Goal: Information Seeking & Learning: Learn about a topic

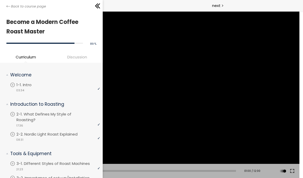
scroll to position [73, 0]
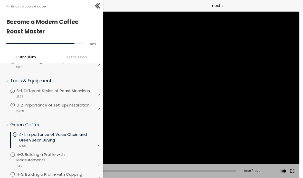
click at [163, 87] on div at bounding box center [152, 94] width 296 height 167
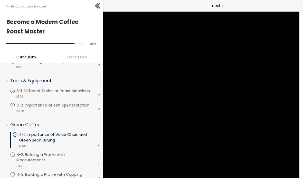
click at [98, 7] on icon at bounding box center [98, 6] width 8 height 8
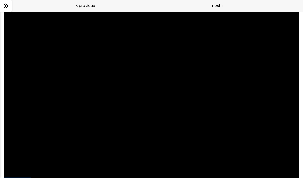
click at [92, 91] on div at bounding box center [152, 94] width 296 height 167
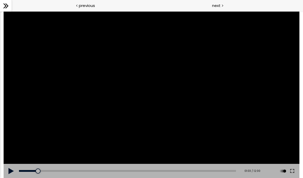
click at [104, 92] on div at bounding box center [152, 94] width 296 height 167
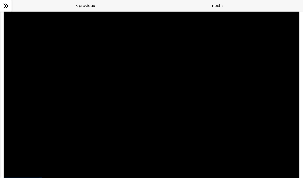
click at [123, 103] on div at bounding box center [152, 94] width 296 height 167
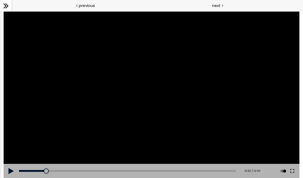
click at [160, 105] on div at bounding box center [152, 94] width 296 height 167
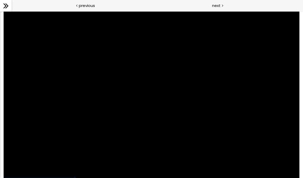
click at [142, 73] on div at bounding box center [152, 94] width 296 height 167
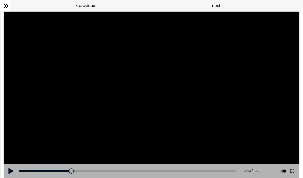
click at [128, 94] on div at bounding box center [152, 94] width 296 height 167
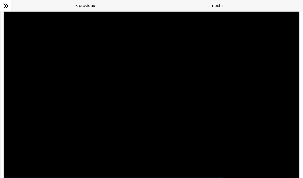
click at [134, 94] on div at bounding box center [152, 94] width 296 height 167
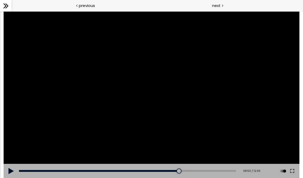
click at [127, 102] on div at bounding box center [152, 94] width 296 height 167
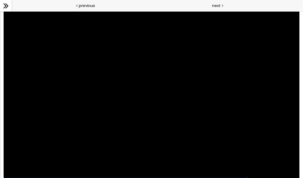
click at [162, 147] on div at bounding box center [152, 94] width 296 height 167
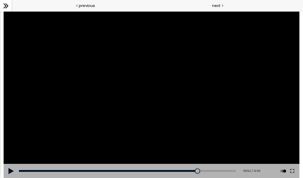
click at [191, 170] on div "09:23" at bounding box center [127, 171] width 217 height 2
click at [189, 171] on div "09:17" at bounding box center [127, 171] width 217 height 2
click at [159, 131] on div at bounding box center [152, 94] width 296 height 167
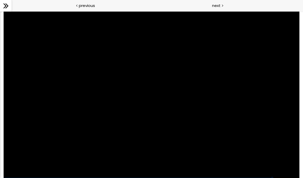
click at [158, 83] on div at bounding box center [152, 94] width 296 height 167
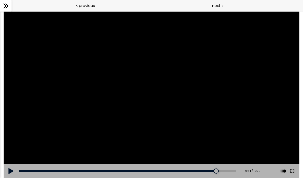
click at [92, 63] on div at bounding box center [152, 94] width 296 height 167
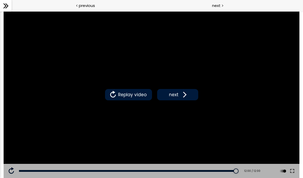
click at [179, 93] on span "next" at bounding box center [174, 94] width 12 height 7
